Goal: Find specific page/section: Find specific page/section

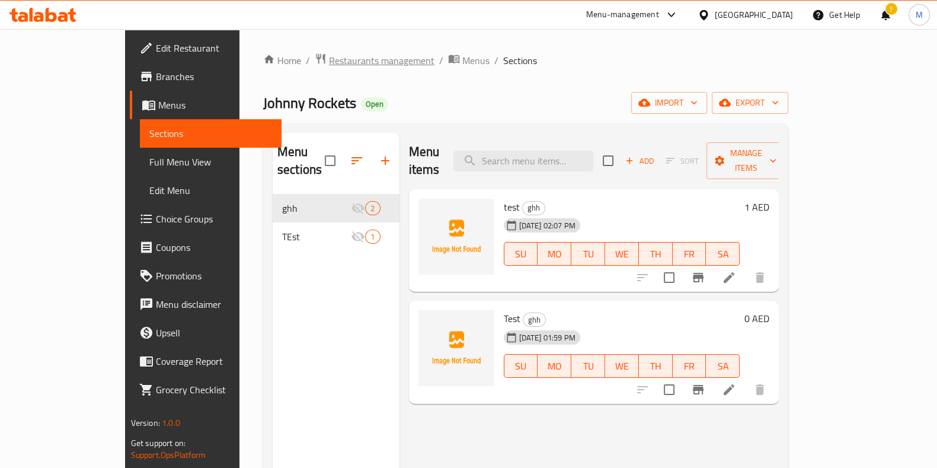
click at [329, 60] on span "Restaurants management" at bounding box center [381, 60] width 105 height 14
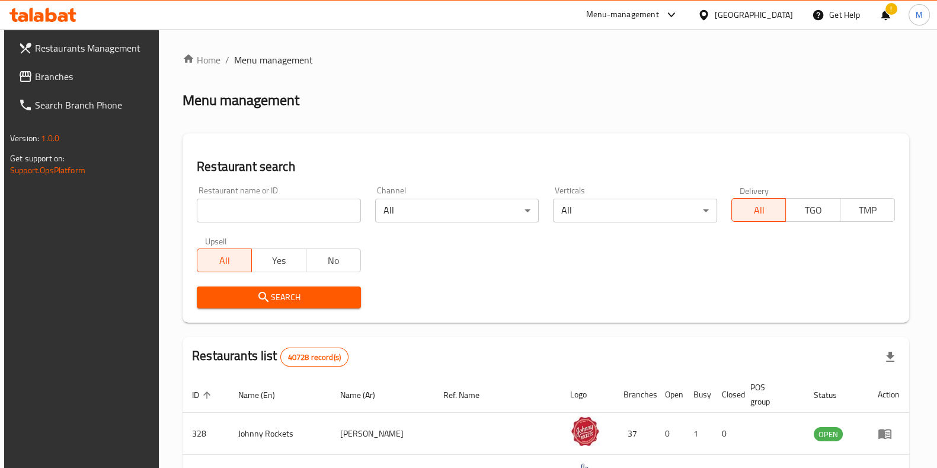
click at [314, 207] on input "search" at bounding box center [279, 211] width 164 height 24
type input "zaatar w zeit"
click button "Search" at bounding box center [279, 297] width 164 height 22
